Goal: Task Accomplishment & Management: Use online tool/utility

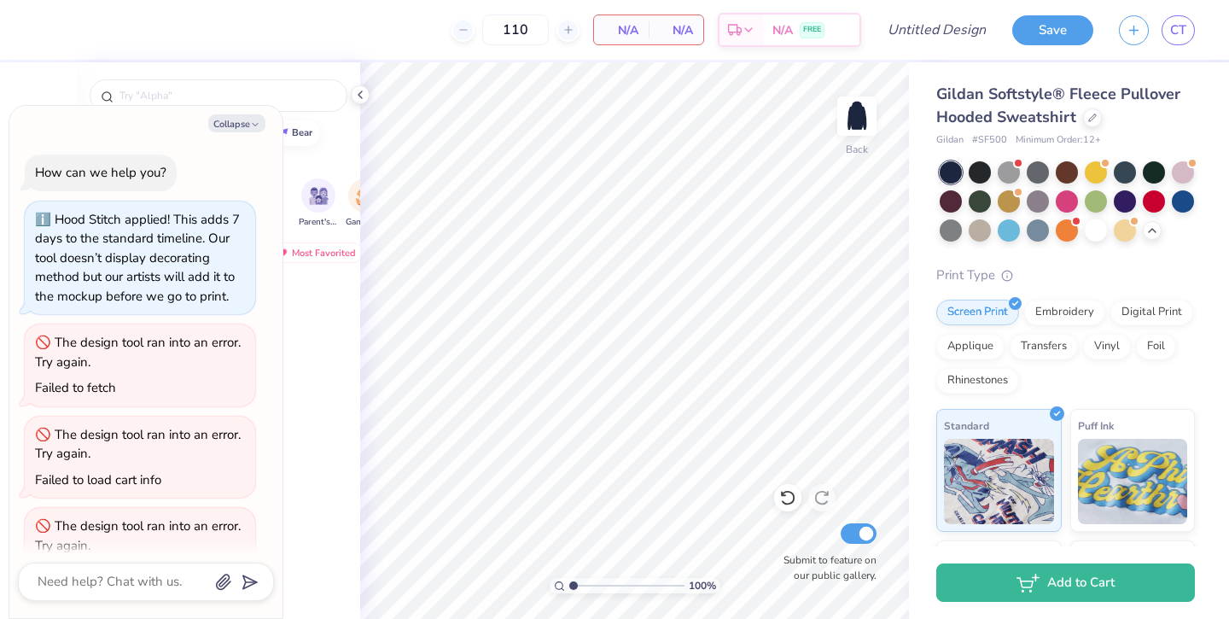
scroll to position [599, 0]
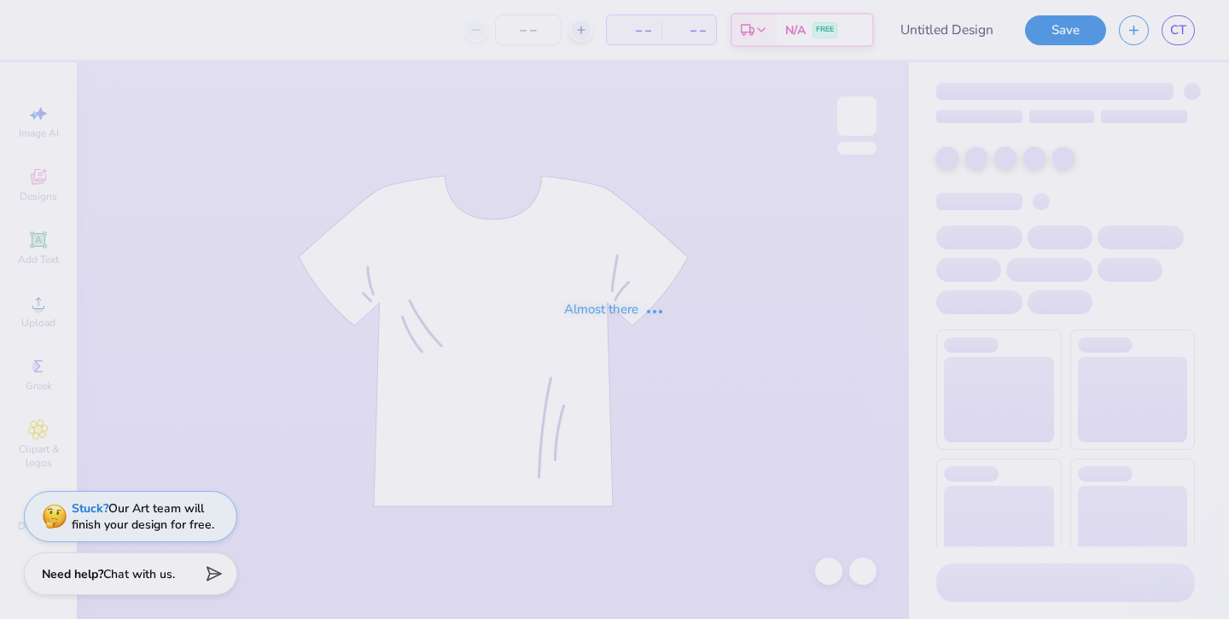
type input "seniors 2"
type input "100"
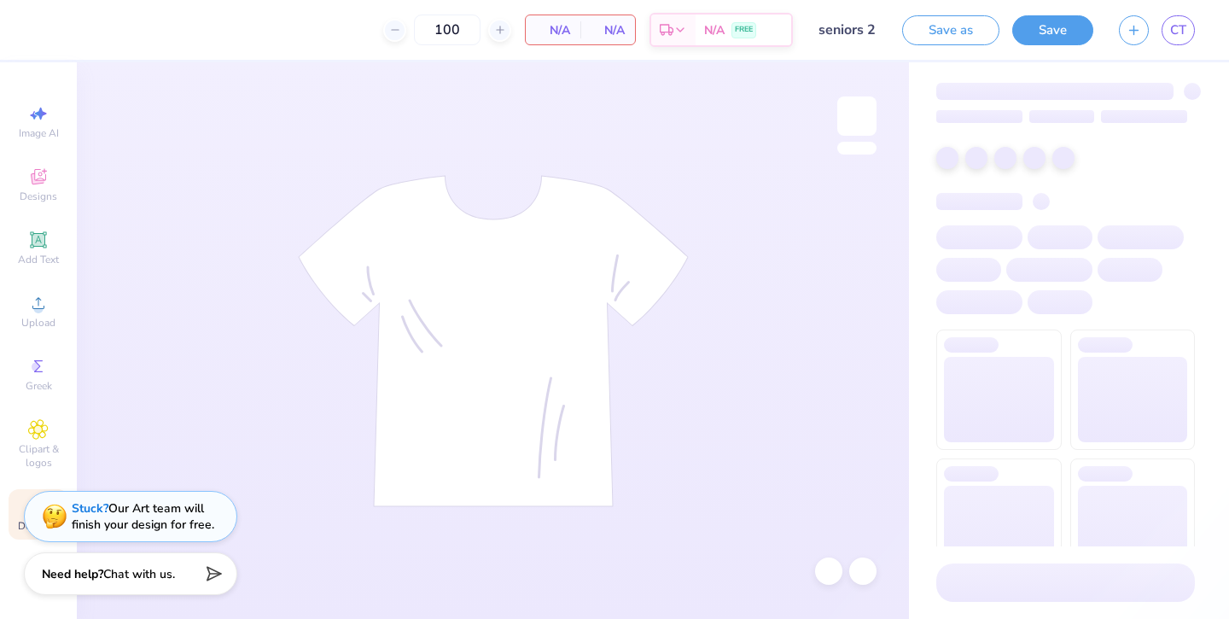
click at [14, 524] on div "Decorate" at bounding box center [39, 514] width 60 height 50
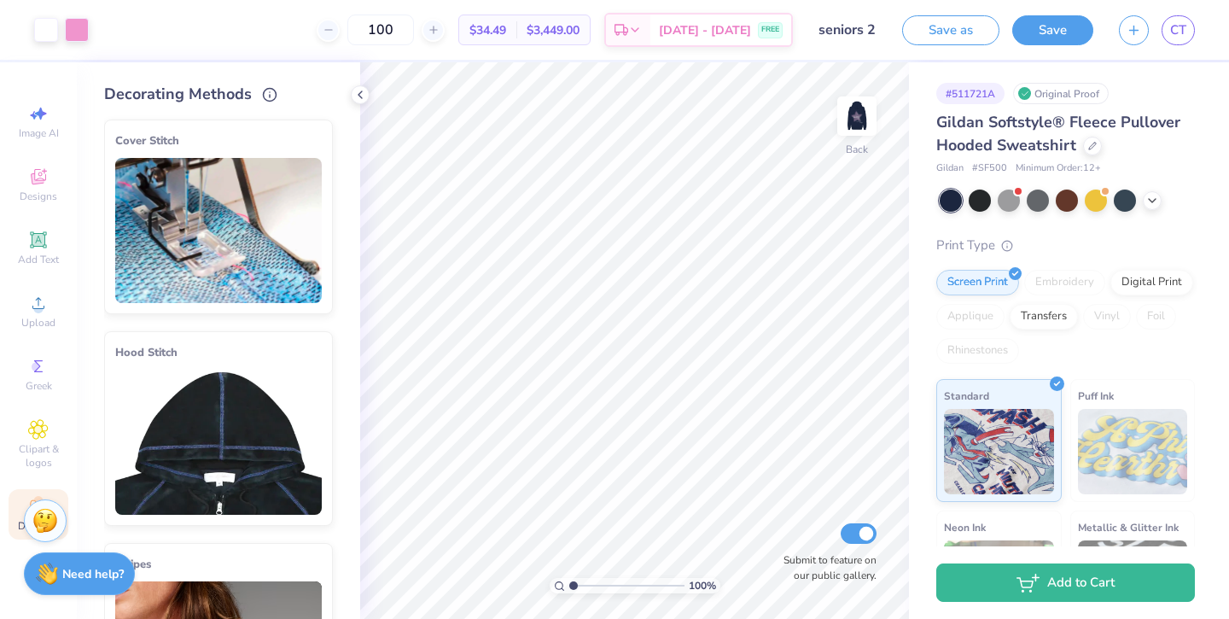
click at [193, 422] on img at bounding box center [218, 442] width 207 height 145
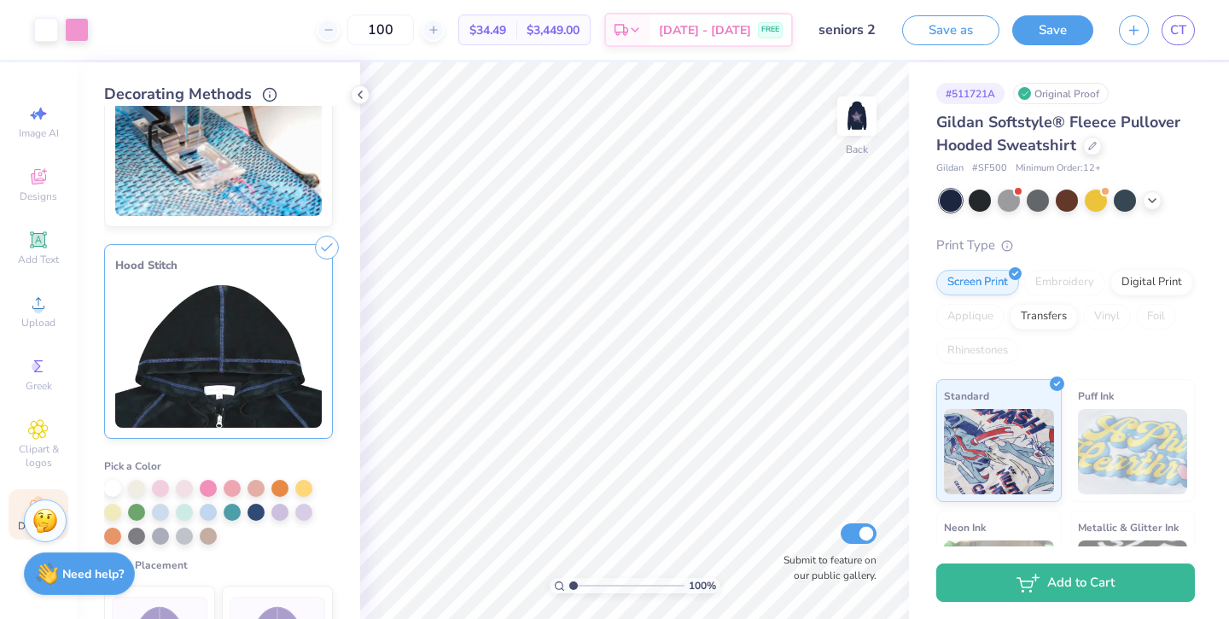
scroll to position [114, 0]
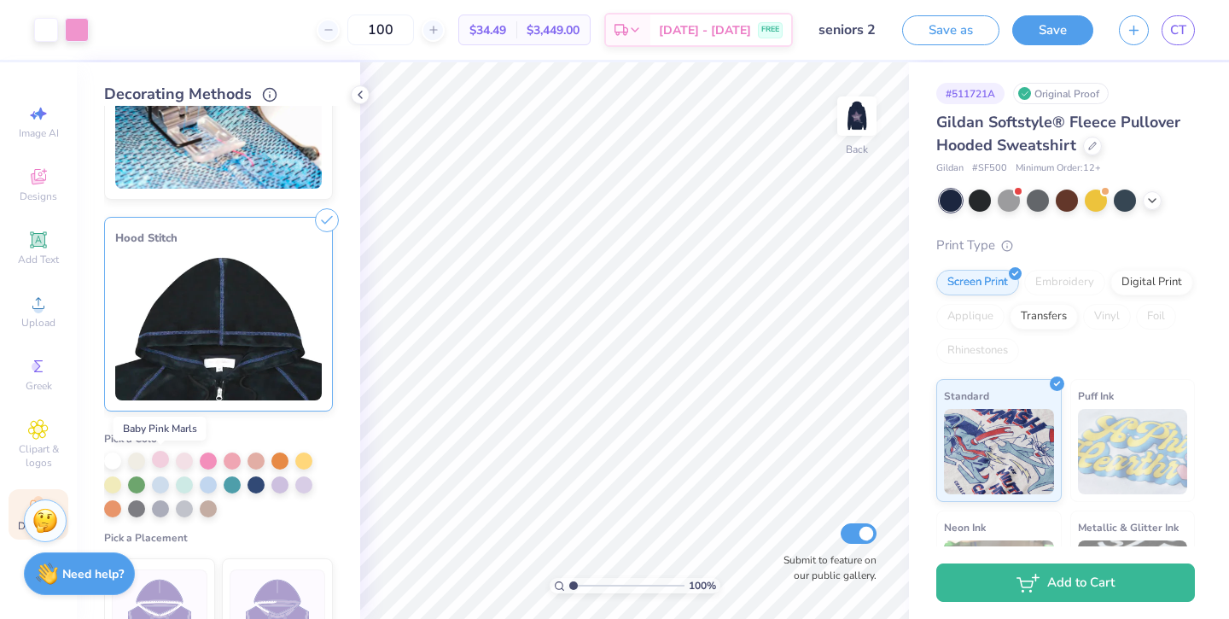
click at [162, 458] on div at bounding box center [160, 459] width 17 height 17
click at [268, 592] on img at bounding box center [278, 607] width 64 height 64
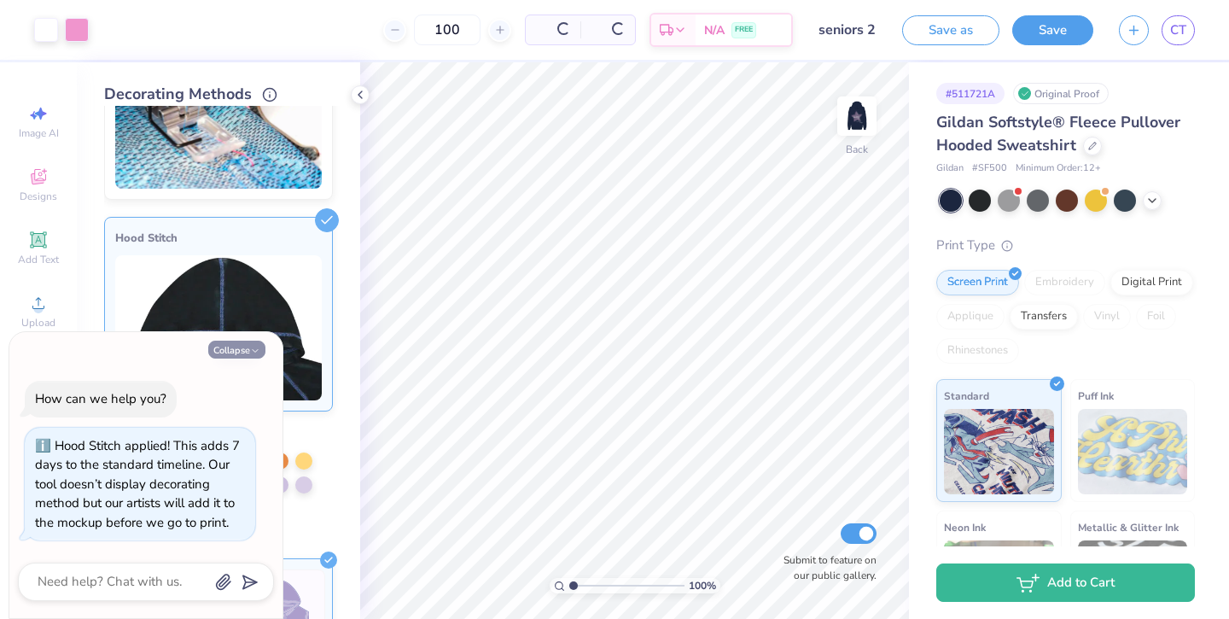
click at [231, 353] on button "Collapse" at bounding box center [236, 350] width 57 height 18
type textarea "x"
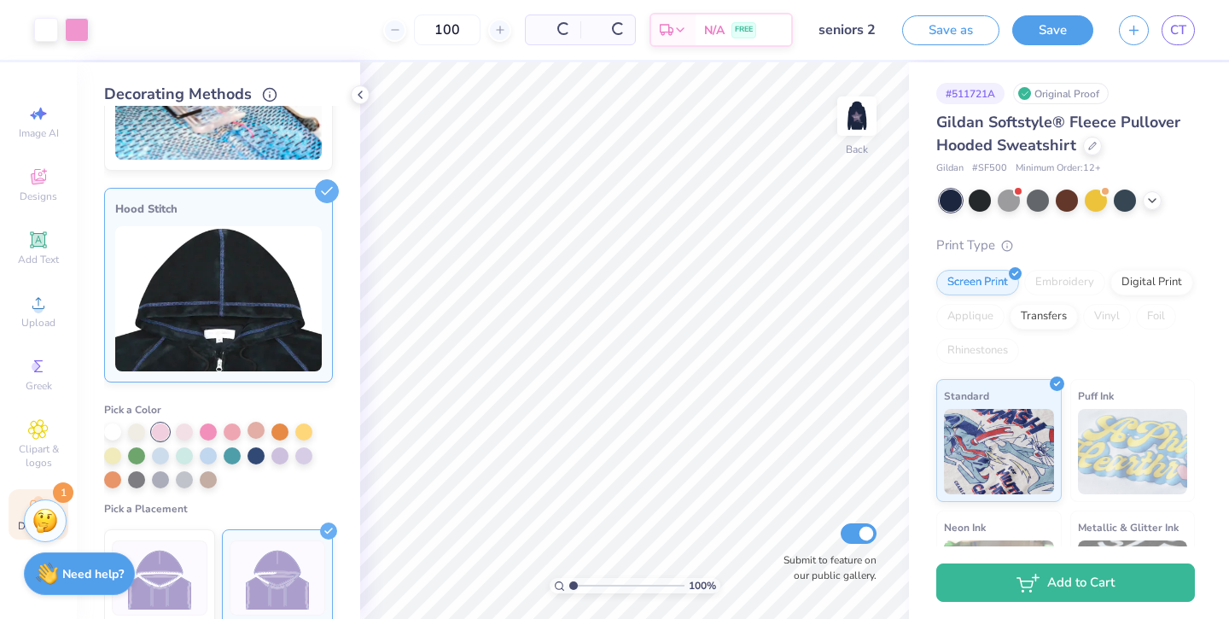
scroll to position [147, 0]
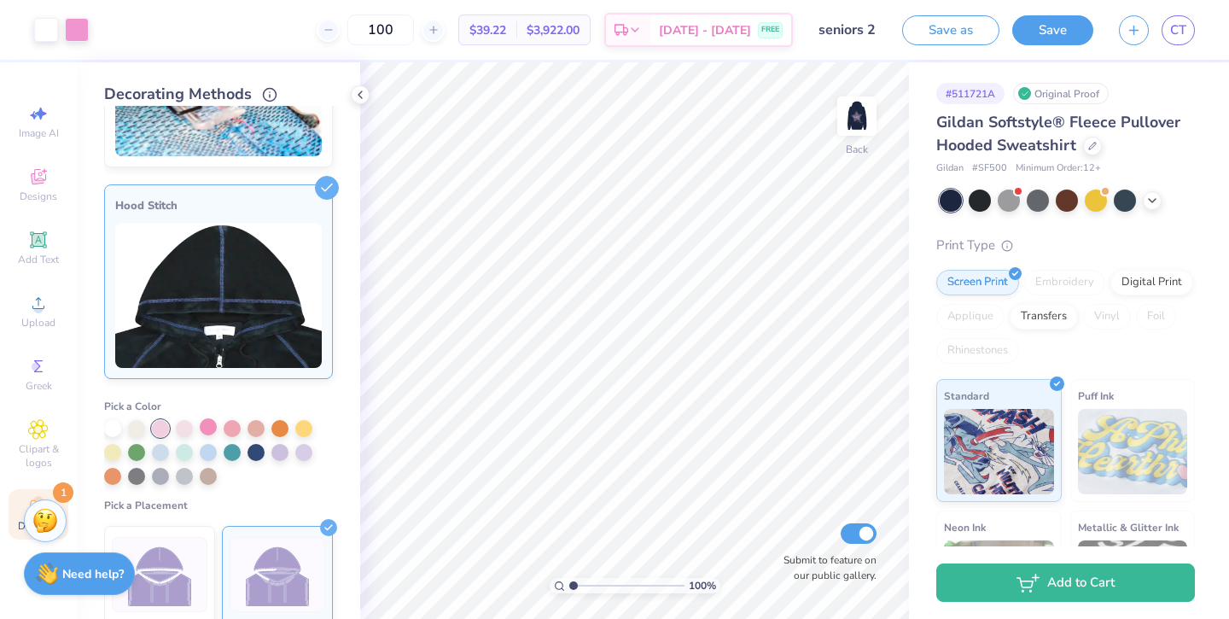
click at [212, 428] on div at bounding box center [208, 426] width 17 height 17
click at [161, 426] on div at bounding box center [160, 426] width 17 height 17
click at [238, 425] on div at bounding box center [232, 426] width 17 height 17
click at [155, 426] on div at bounding box center [160, 426] width 17 height 17
click at [869, 103] on img at bounding box center [857, 116] width 68 height 68
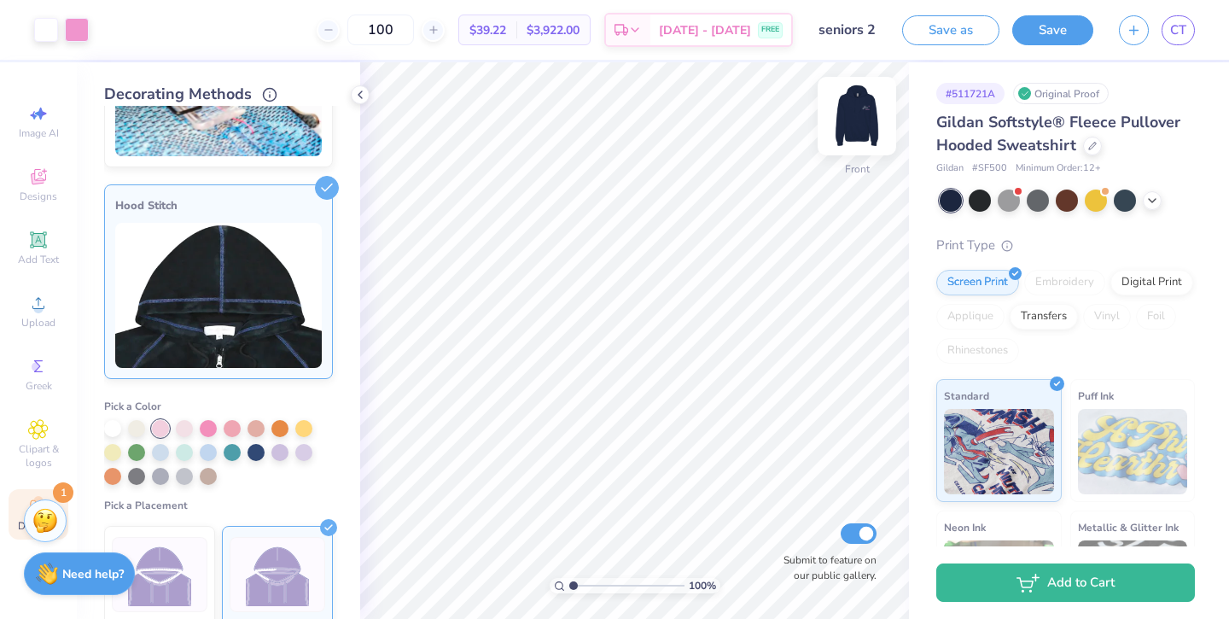
click at [853, 117] on img at bounding box center [857, 116] width 68 height 68
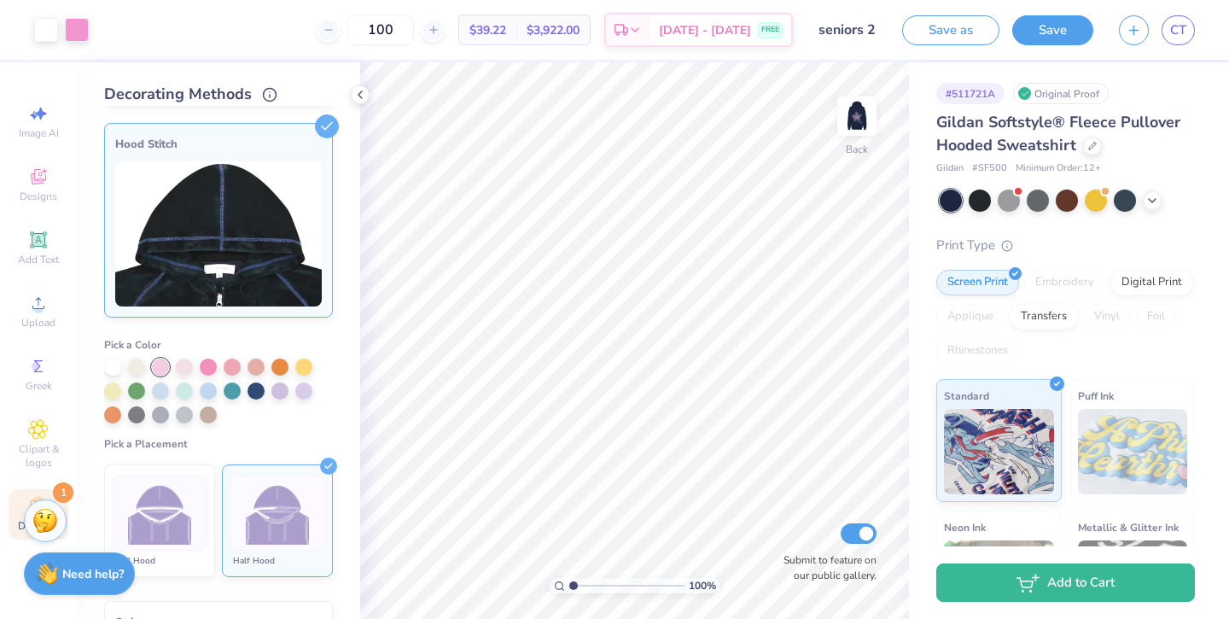
scroll to position [207, 0]
click at [835, 125] on img at bounding box center [857, 116] width 68 height 68
click at [848, 117] on img at bounding box center [857, 116] width 68 height 68
click at [866, 116] on img at bounding box center [857, 116] width 68 height 68
